Goal: Transaction & Acquisition: Download file/media

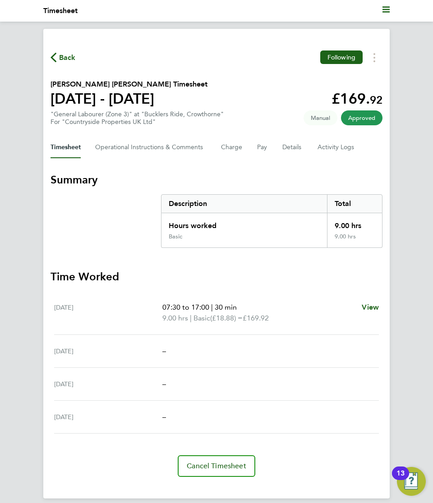
click at [250, 53] on div "Back Following" at bounding box center [216, 57] width 332 height 14
click at [59, 58] on span "Back" at bounding box center [67, 57] width 17 height 11
click at [375, 56] on button "Timesheets Menu" at bounding box center [374, 57] width 16 height 14
click at [298, 78] on link "Download timesheet" at bounding box center [328, 78] width 108 height 18
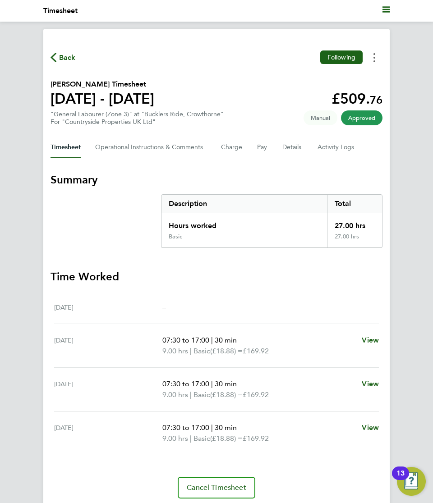
click at [376, 60] on button "Timesheets Menu" at bounding box center [374, 57] width 16 height 14
click at [298, 82] on link "Download timesheet" at bounding box center [328, 78] width 108 height 18
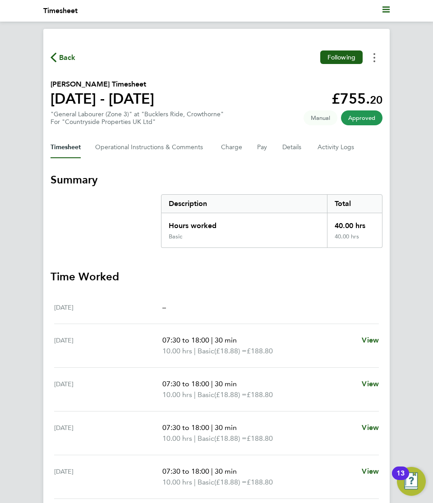
click at [375, 59] on button "Timesheets Menu" at bounding box center [374, 57] width 16 height 14
click at [307, 80] on link "Download timesheet" at bounding box center [328, 78] width 108 height 18
click at [375, 62] on button "Timesheets Menu" at bounding box center [374, 57] width 16 height 14
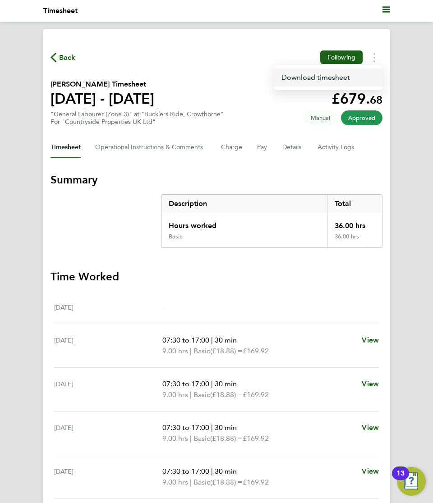
click at [298, 79] on link "Download timesheet" at bounding box center [328, 78] width 108 height 18
drag, startPoint x: 332, startPoint y: 204, endPoint x: 351, endPoint y: 202, distance: 18.6
click at [351, 202] on div "Total" at bounding box center [354, 204] width 55 height 18
click at [358, 186] on h3 "Summary" at bounding box center [216, 180] width 332 height 14
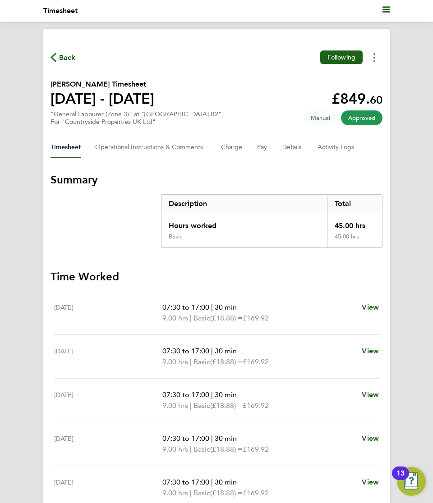
click at [374, 59] on icon "Timesheets Menu" at bounding box center [374, 57] width 2 height 9
click at [312, 82] on link "Download timesheet" at bounding box center [328, 78] width 108 height 18
